Goal: Communication & Community: Answer question/provide support

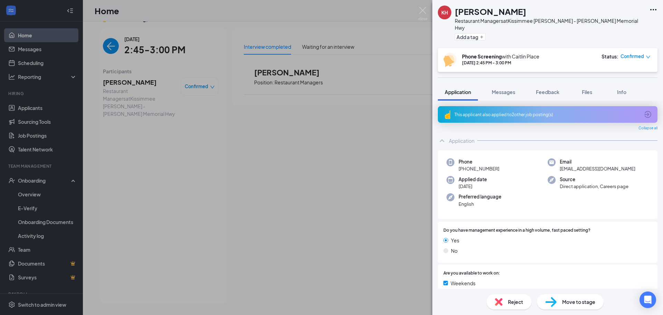
drag, startPoint x: 469, startPoint y: 216, endPoint x: 375, endPoint y: 206, distance: 94.8
click at [343, 230] on div "KH [PERSON_NAME] Restaurant Managers at [GEOGRAPHIC_DATA] [PERSON_NAME] - [PERS…" at bounding box center [331, 157] width 663 height 315
click at [480, 106] on div "This applicant also applied to 2 other job posting(s)" at bounding box center [548, 114] width 220 height 17
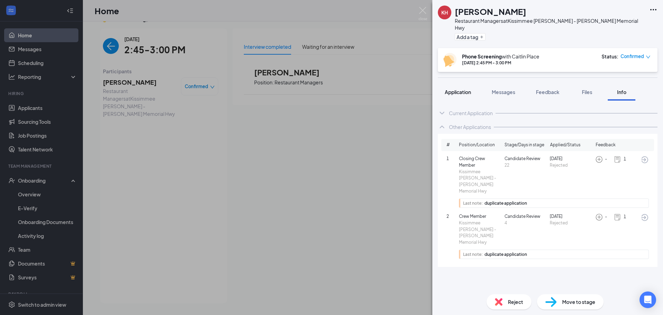
click at [449, 89] on span "Application" at bounding box center [458, 92] width 26 height 6
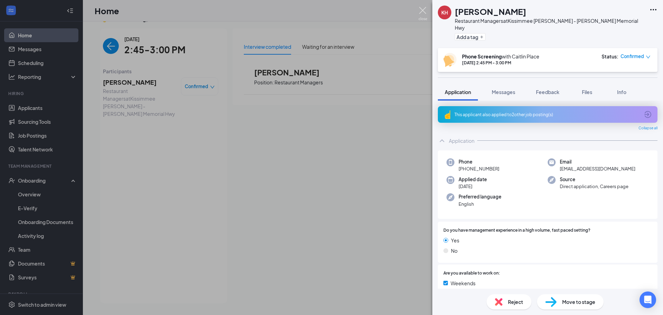
click at [426, 9] on img at bounding box center [423, 13] width 9 height 13
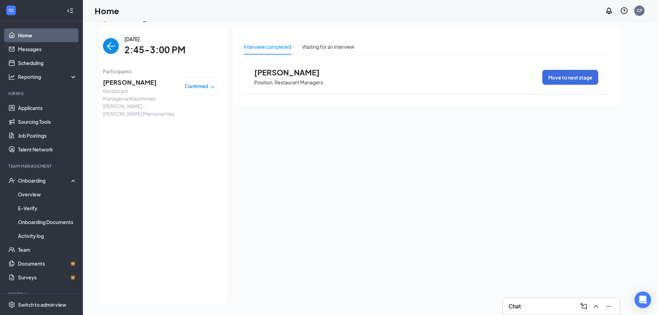
click at [134, 82] on span "[PERSON_NAME]" at bounding box center [139, 82] width 73 height 10
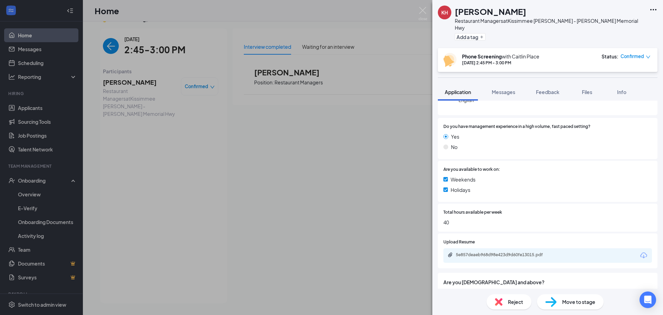
scroll to position [170, 0]
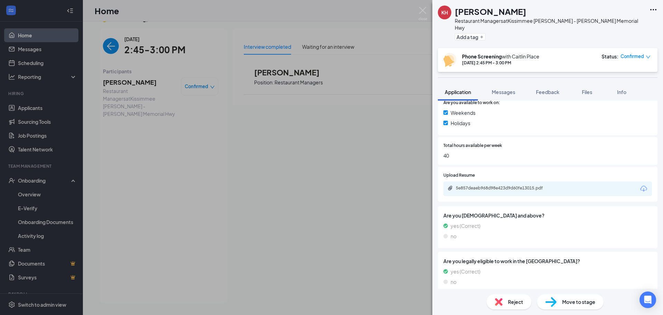
click at [569, 300] on span "Move to stage" at bounding box center [578, 302] width 33 height 8
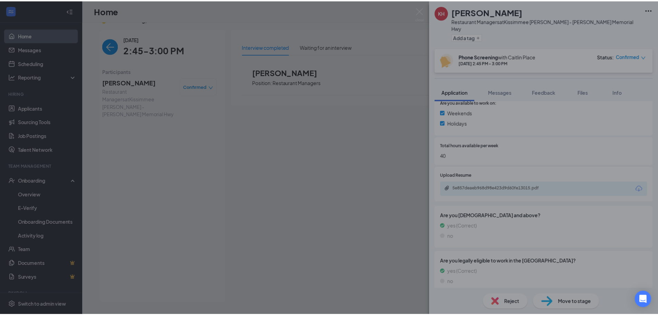
scroll to position [168, 0]
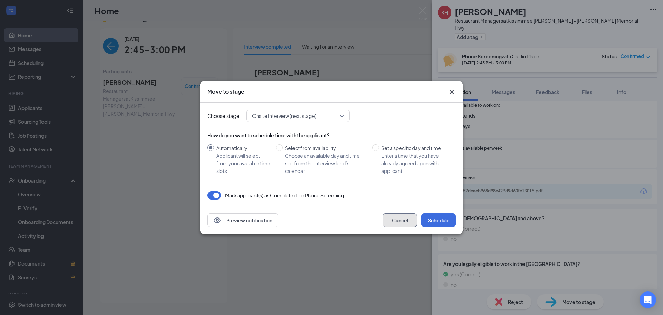
click at [404, 221] on button "Cancel" at bounding box center [400, 220] width 35 height 14
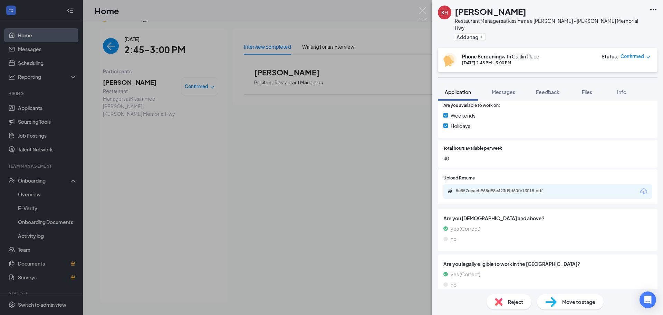
click at [497, 308] on div "Reject" at bounding box center [509, 301] width 45 height 15
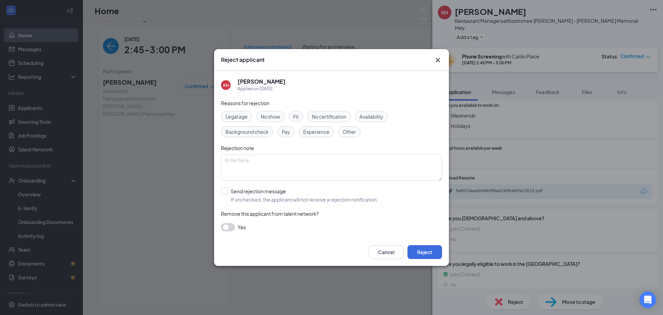
click at [291, 116] on div "Fit" at bounding box center [296, 116] width 15 height 11
click at [310, 124] on div "Legal age No show Fit No certification Availability Background check Pay Experi…" at bounding box center [331, 124] width 221 height 26
click at [313, 131] on span "Experience" at bounding box center [316, 132] width 26 height 8
click at [285, 195] on input "Send rejection message If unchecked, the applicant will not receive a rejection…" at bounding box center [299, 195] width 157 height 15
checkbox input "true"
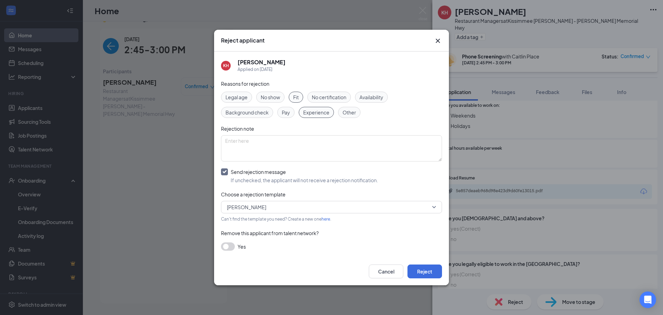
click at [298, 98] on span "Fit" at bounding box center [296, 97] width 6 height 8
click at [320, 110] on span "Experience" at bounding box center [316, 112] width 26 height 8
click at [431, 272] on button "Reject" at bounding box center [425, 271] width 35 height 14
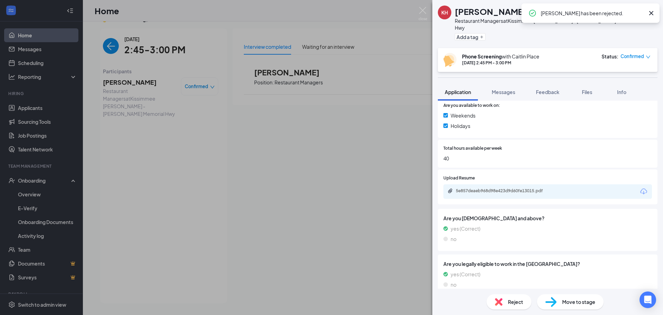
click at [420, 13] on img at bounding box center [423, 13] width 9 height 13
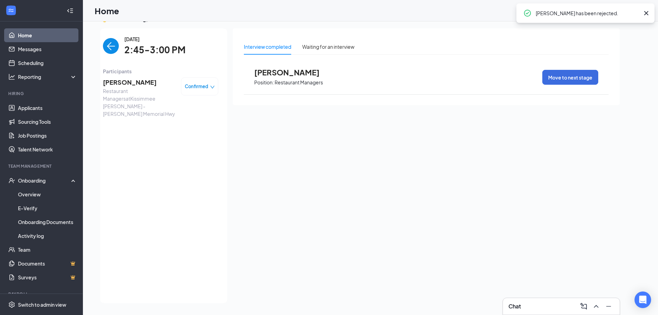
click at [65, 29] on link "Home" at bounding box center [47, 35] width 59 height 14
click at [43, 109] on link "Applicants" at bounding box center [47, 108] width 59 height 14
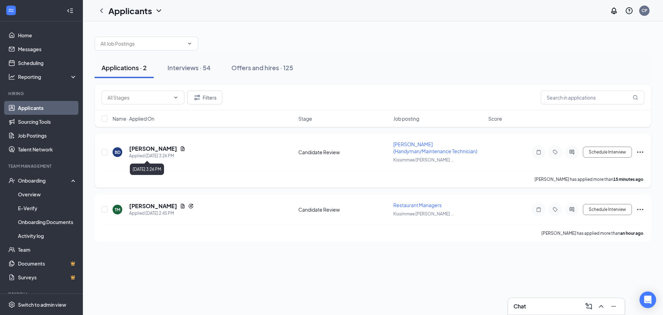
click at [142, 149] on h5 "[PERSON_NAME]" at bounding box center [153, 149] width 48 height 8
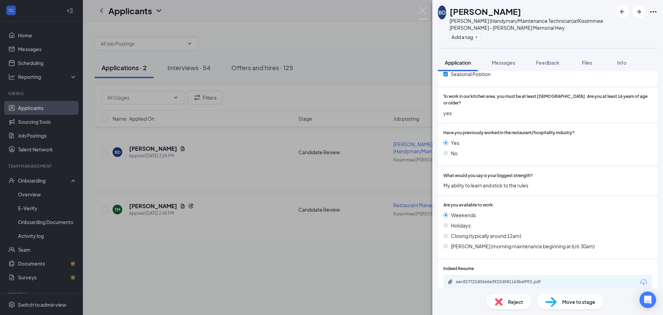
scroll to position [232, 0]
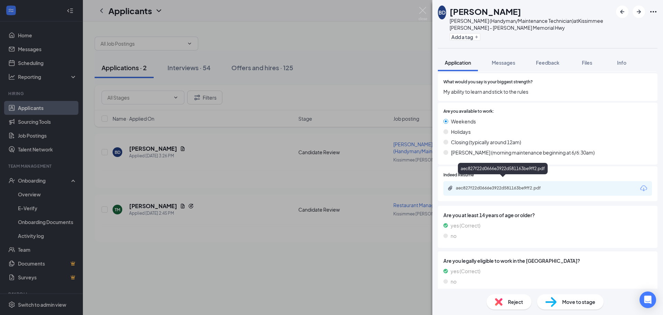
click at [506, 185] on div "aec827f22d0666e3922d581163be9ff2.pdf" at bounding box center [547, 188] width 209 height 15
click at [506, 185] on div "aec827f22d0666e3922d581163be9ff2.pdf" at bounding box center [504, 188] width 97 height 6
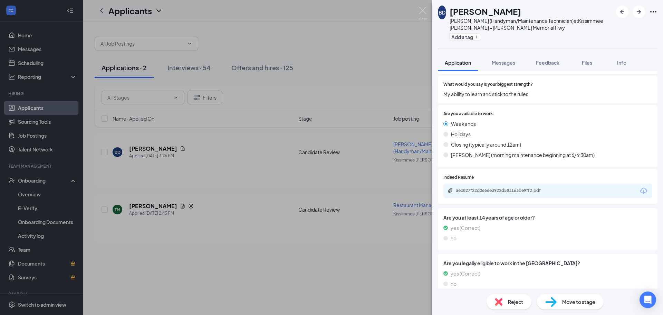
click at [505, 306] on div "Reject" at bounding box center [509, 301] width 45 height 15
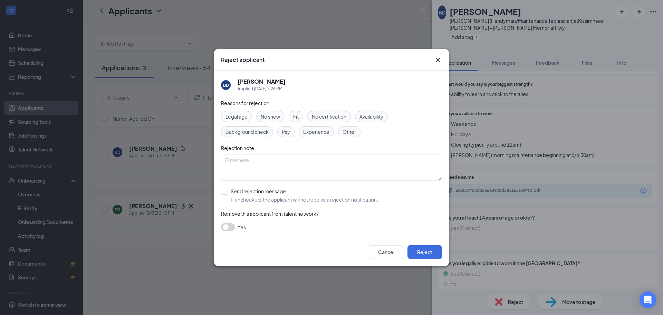
click at [309, 132] on span "Experience" at bounding box center [316, 132] width 26 height 8
click at [280, 198] on input "Send rejection message If unchecked, the applicant will not receive a rejection…" at bounding box center [299, 195] width 157 height 15
checkbox input "true"
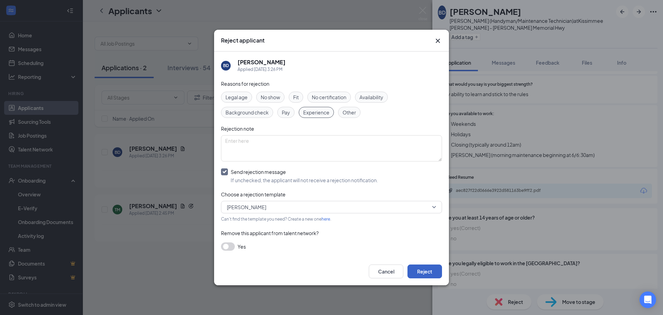
click at [424, 271] on button "Reject" at bounding box center [425, 271] width 35 height 14
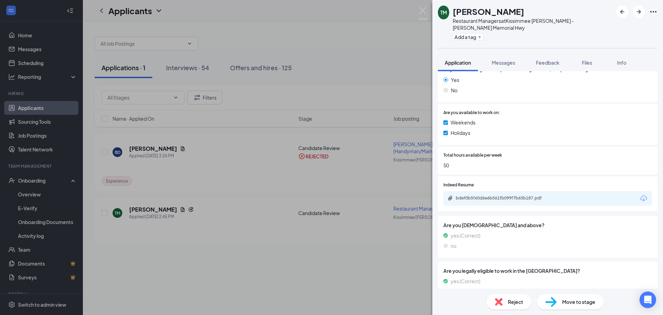
scroll to position [148, 0]
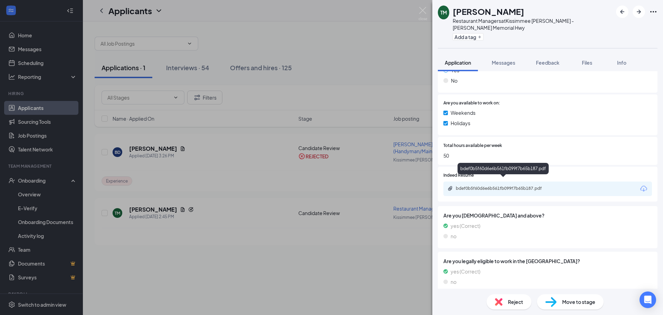
click at [493, 185] on div "bdef0b5f60d6e6b561fb099f7b65b187.pdf" at bounding box center [504, 188] width 97 height 6
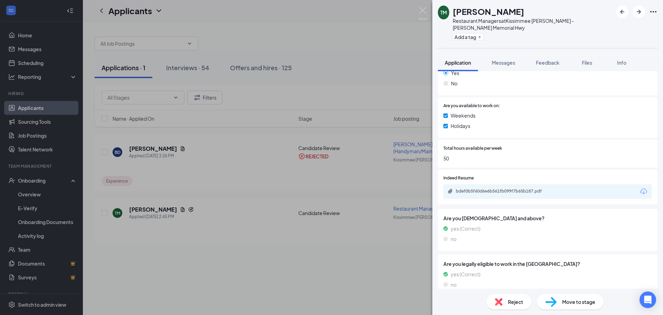
click at [562, 291] on div "Reject Move to stage" at bounding box center [547, 301] width 231 height 26
click at [558, 299] on div "Move to stage" at bounding box center [570, 301] width 67 height 15
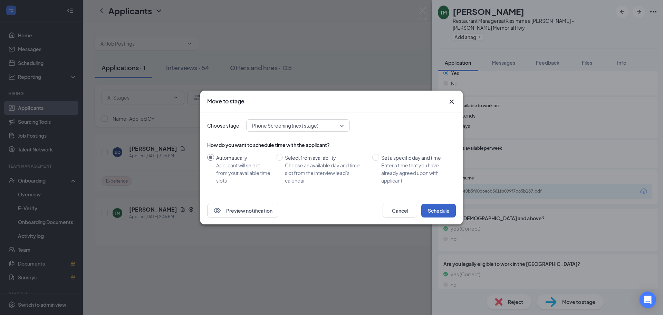
click at [430, 205] on button "Schedule" at bounding box center [438, 210] width 35 height 14
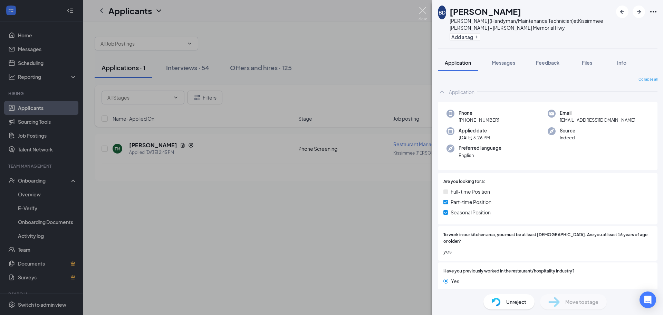
click at [420, 9] on img at bounding box center [423, 13] width 9 height 13
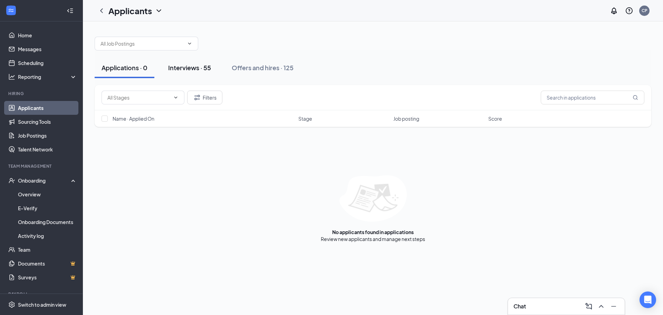
click at [199, 72] on button "Interviews · 55" at bounding box center [189, 67] width 57 height 21
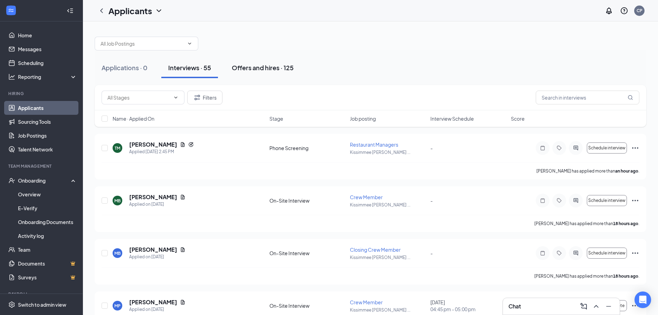
click at [263, 66] on div "Offers and hires · 125" at bounding box center [263, 67] width 62 height 9
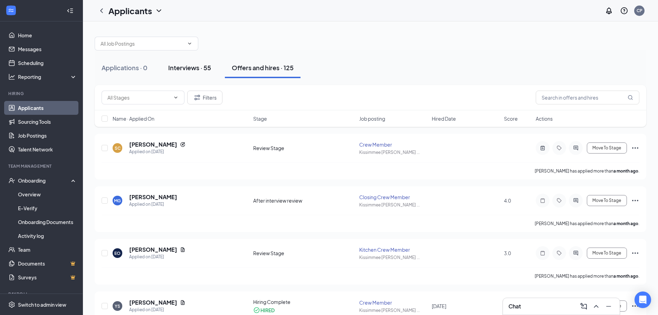
click at [198, 74] on button "Interviews · 55" at bounding box center [189, 67] width 57 height 21
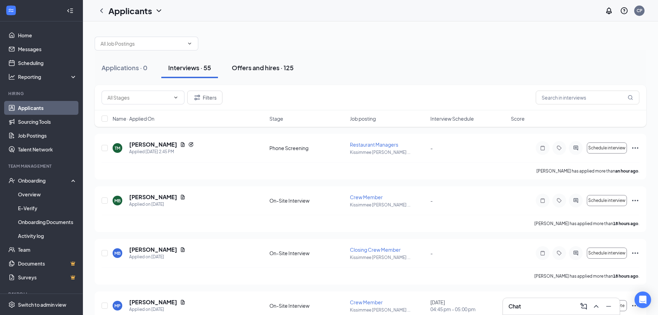
click at [281, 62] on button "Offers and hires · 125" at bounding box center [263, 67] width 76 height 21
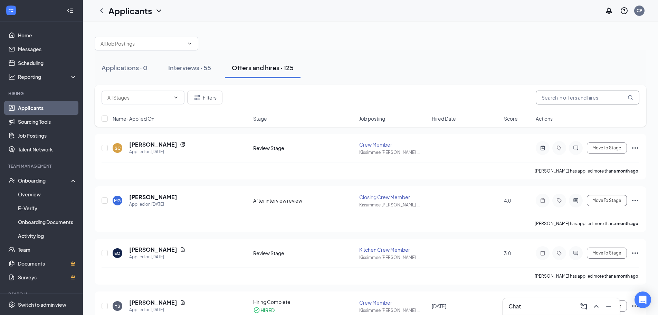
click at [597, 98] on input "text" at bounding box center [588, 97] width 104 height 14
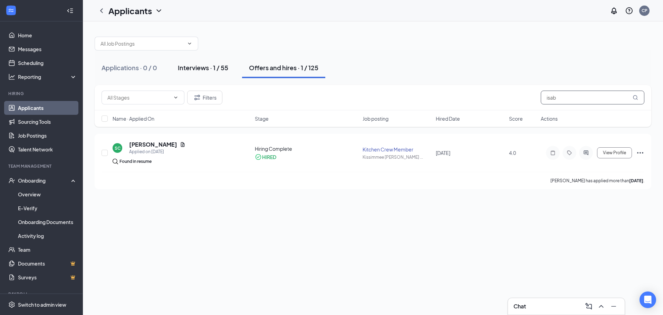
type input "isab"
click at [185, 64] on div "Interviews · 1 / 55" at bounding box center [203, 67] width 50 height 9
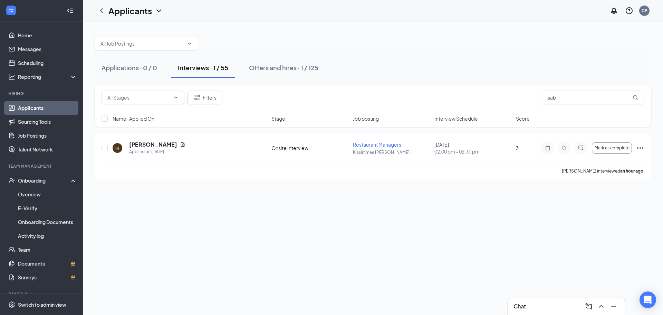
click at [220, 206] on div "Applications · 0 / 0 Interviews · 1 / 55 Offers and hires · 1 / 125 Filters isa…" at bounding box center [373, 167] width 580 height 293
click at [580, 146] on icon "ActiveChat" at bounding box center [581, 148] width 8 height 6
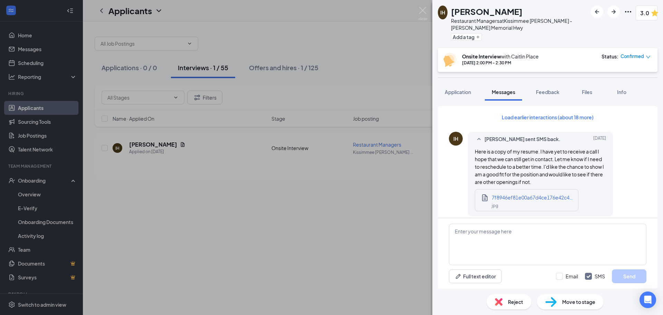
scroll to position [240, 0]
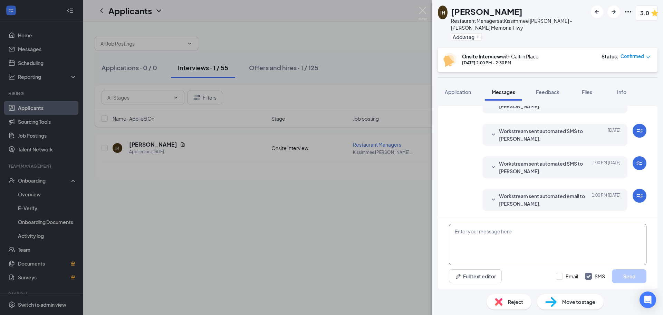
click at [500, 242] on textarea at bounding box center [548, 243] width 198 height 41
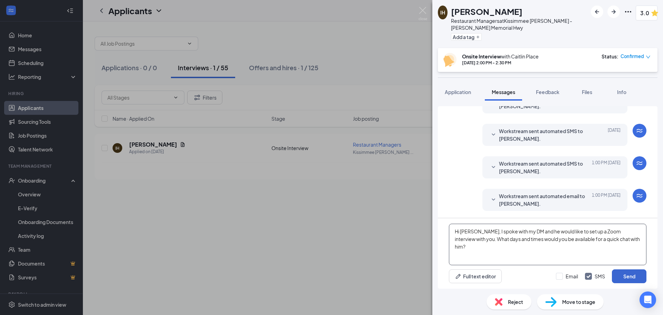
type textarea "Hi [PERSON_NAME], I spoke with my DM and he would like to set up a Zoom intervi…"
click at [629, 273] on button "Send" at bounding box center [629, 276] width 35 height 14
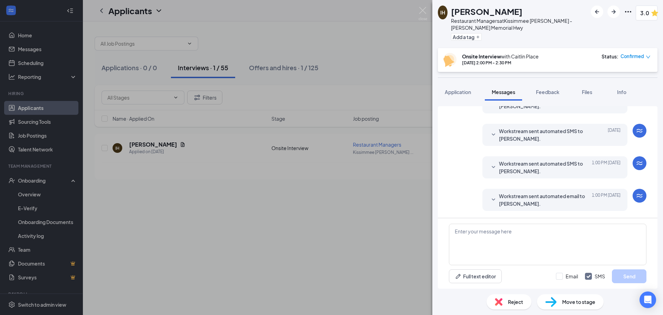
scroll to position [293, 0]
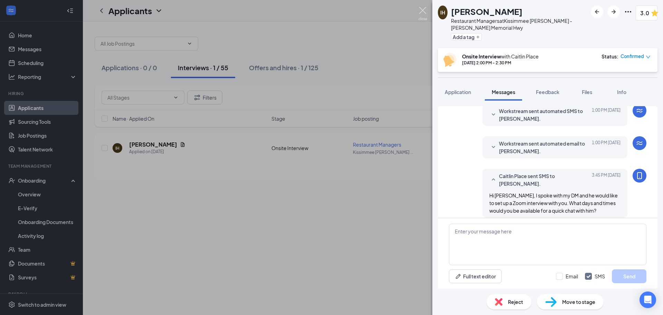
click at [423, 9] on img at bounding box center [423, 13] width 9 height 13
